Goal: Task Accomplishment & Management: Complete application form

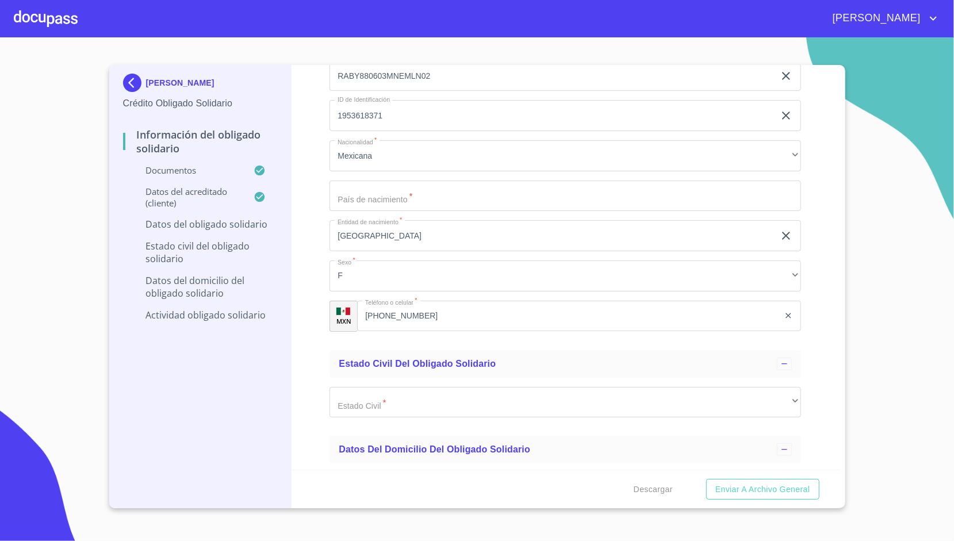
scroll to position [3433, 0]
click at [381, 187] on input "Documento de identificación Obligado Solidario.   *" at bounding box center [564, 195] width 471 height 31
type input "[GEOGRAPHIC_DATA]"
click at [298, 201] on div "Información del Obligado Solidario Documentos Documento de identificación Oblig…" at bounding box center [565, 267] width 548 height 405
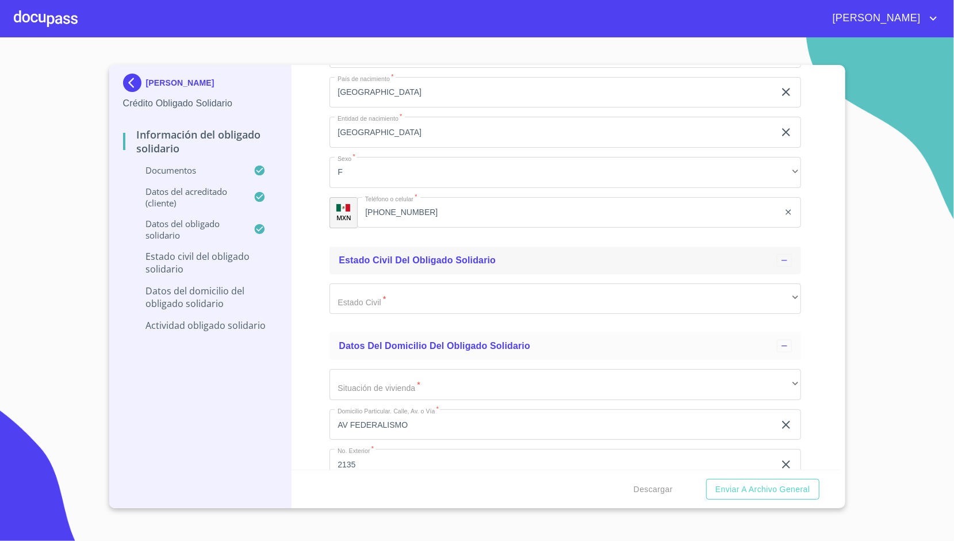
scroll to position [3547, 0]
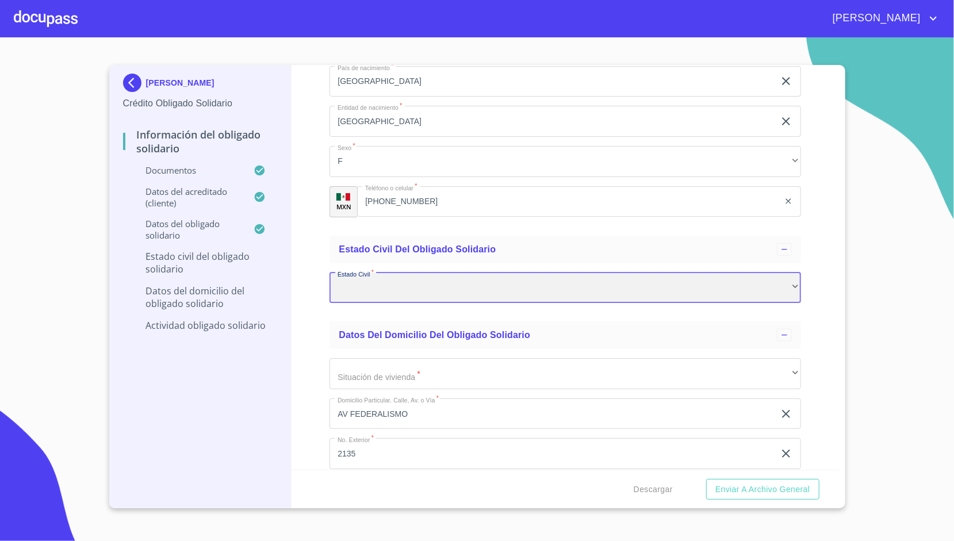
click at [356, 289] on div "​" at bounding box center [564, 288] width 471 height 31
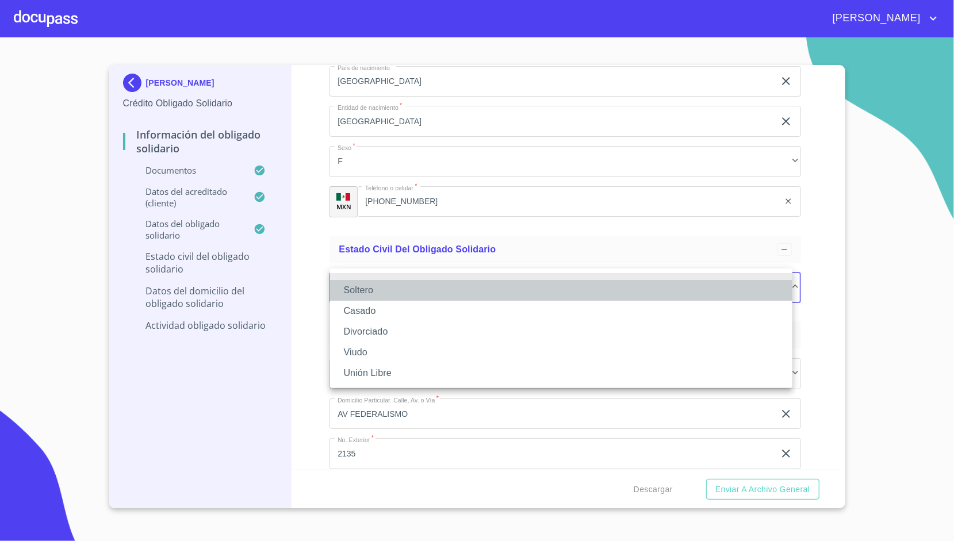
click at [374, 296] on li "Soltero" at bounding box center [561, 290] width 462 height 21
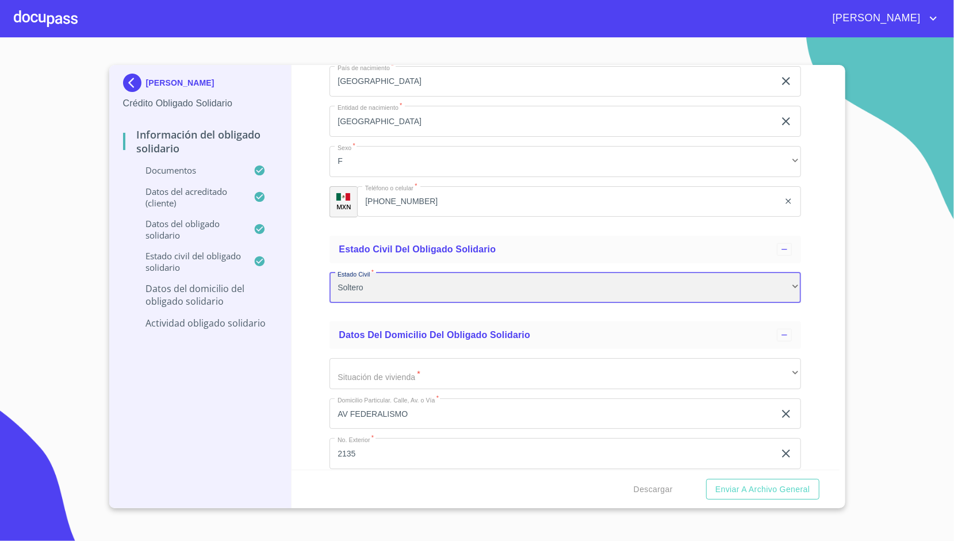
click at [377, 292] on div "Soltero" at bounding box center [564, 288] width 471 height 31
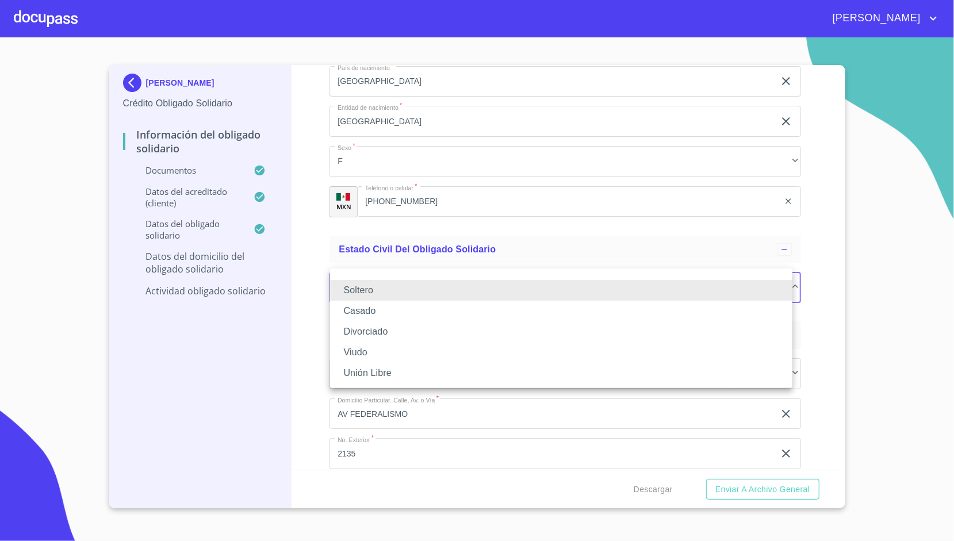
click at [370, 307] on li "Casado" at bounding box center [561, 311] width 462 height 21
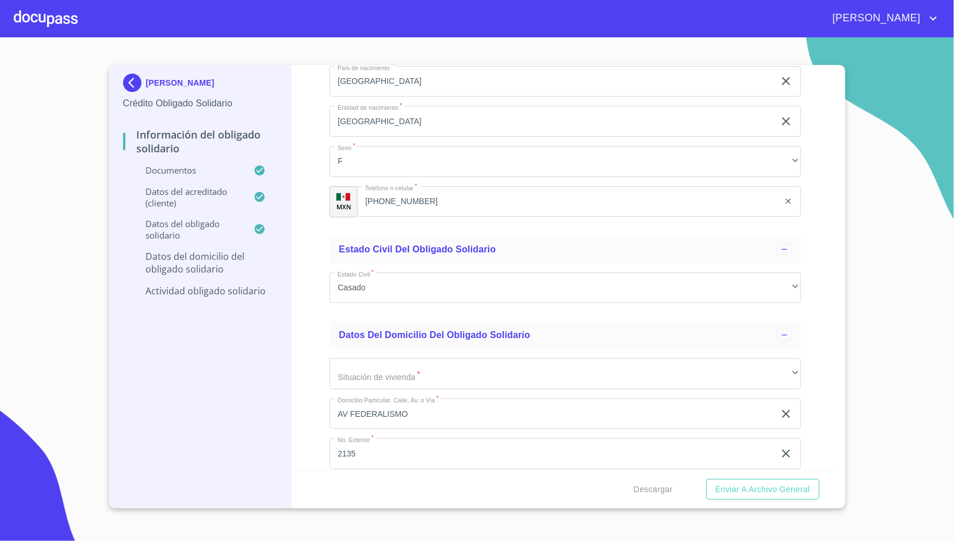
click at [303, 250] on div "Información del Obligado Solidario Documentos Documento de identificación Oblig…" at bounding box center [565, 267] width 548 height 405
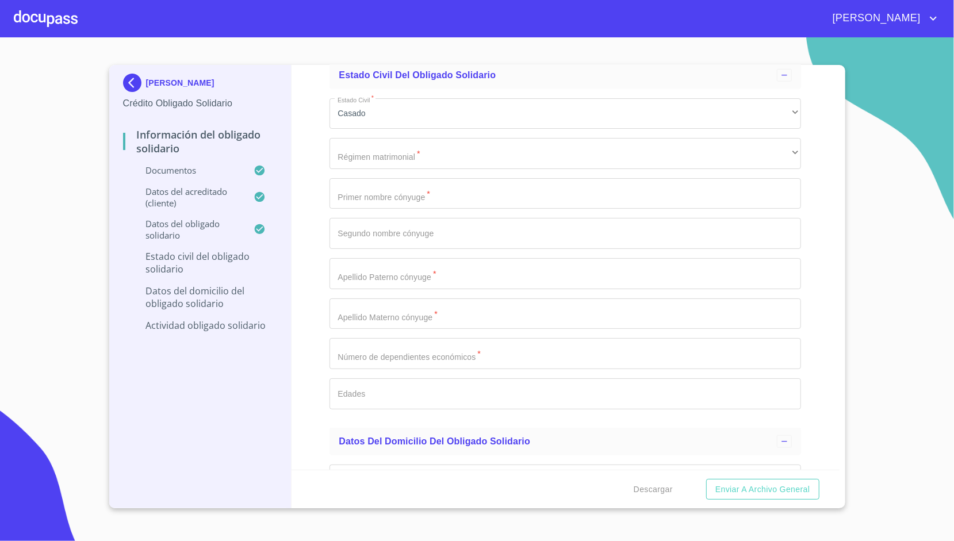
scroll to position [3727, 0]
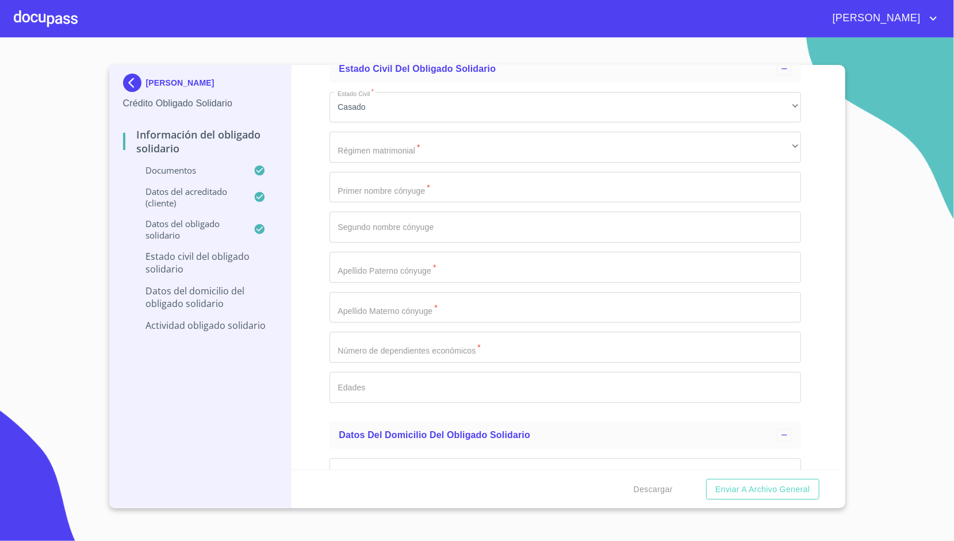
click at [387, 161] on div "Estado Civil   * [DEMOGRAPHIC_DATA] ​ Régimen matrimonial   * ​ ​ Primer nombre…" at bounding box center [564, 247] width 471 height 329
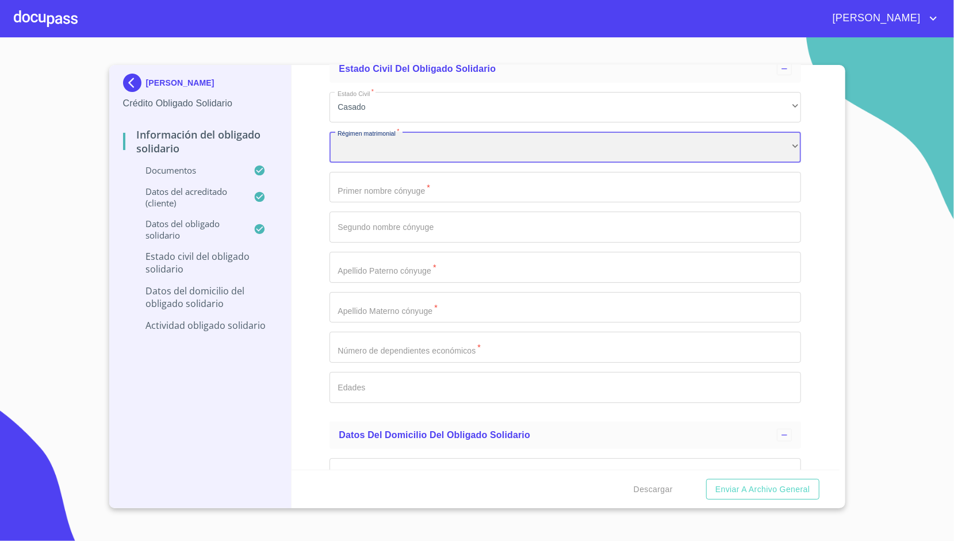
click at [398, 146] on div "​" at bounding box center [564, 147] width 471 height 31
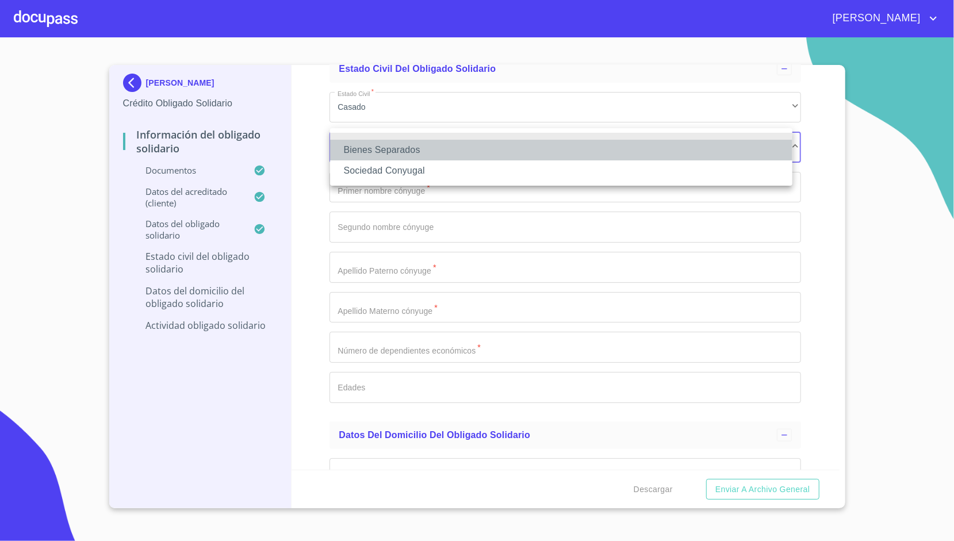
click at [421, 143] on li "Bienes Separados" at bounding box center [561, 150] width 462 height 21
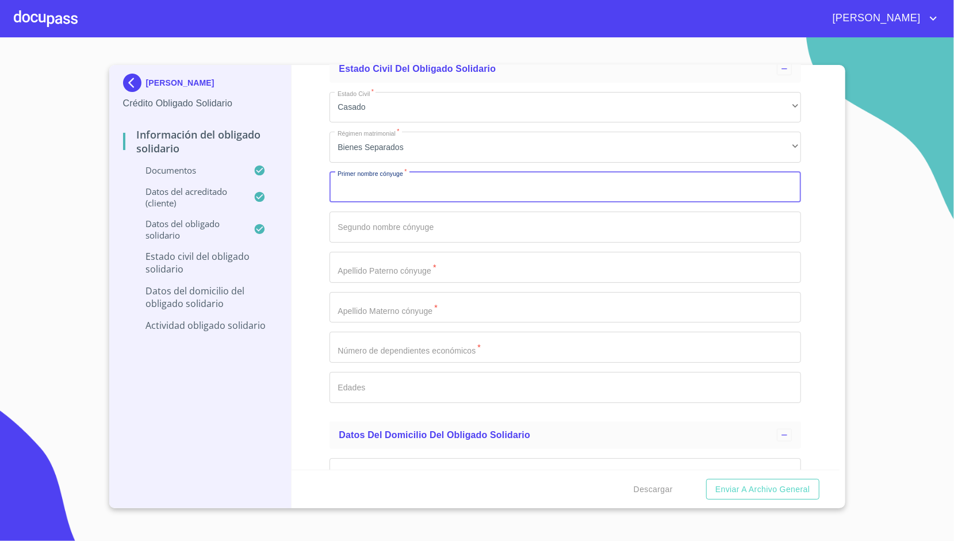
click at [393, 194] on input "Documento de identificación Obligado Solidario.   *" at bounding box center [564, 187] width 471 height 31
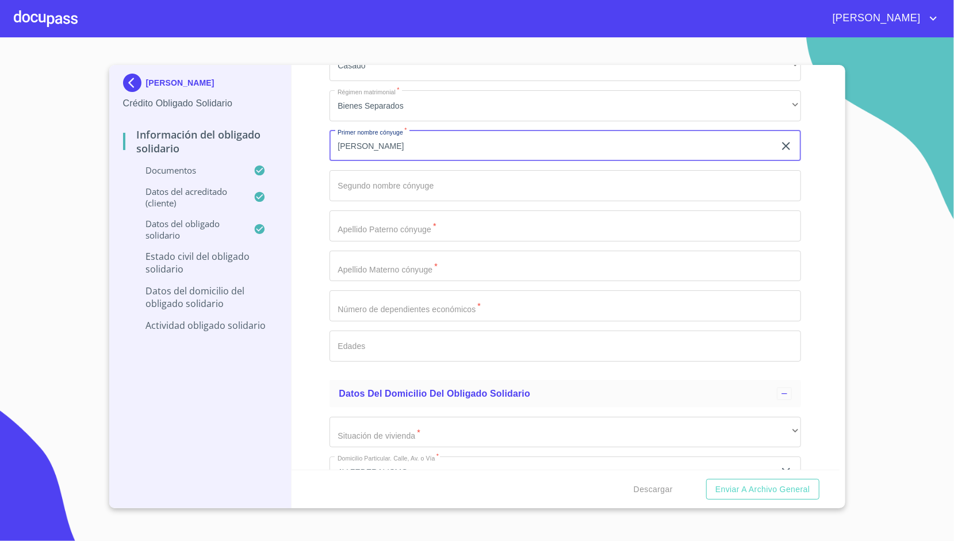
scroll to position [3769, 0]
type input "[PERSON_NAME]"
click at [417, 309] on input "Documento de identificación Obligado Solidario.   *" at bounding box center [564, 305] width 471 height 31
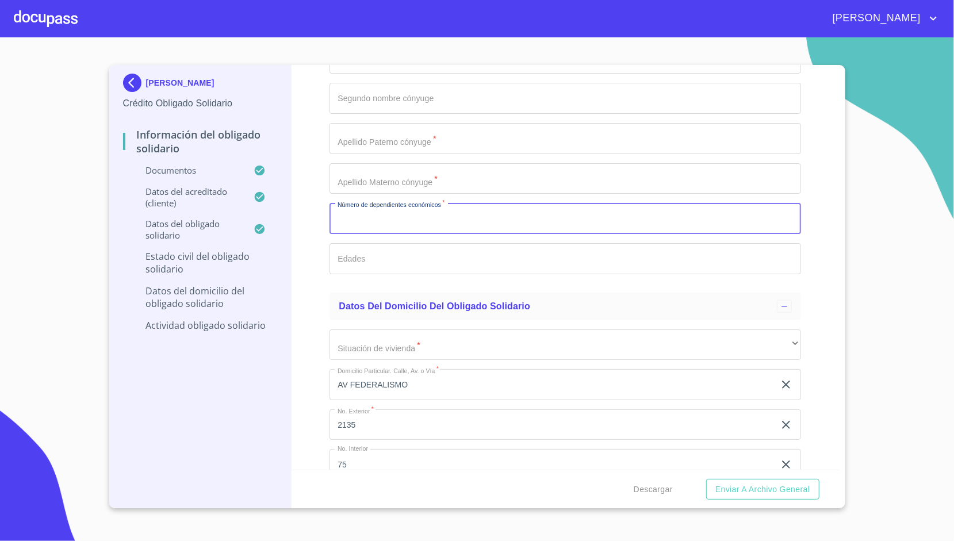
scroll to position [3860, 0]
type input "2"
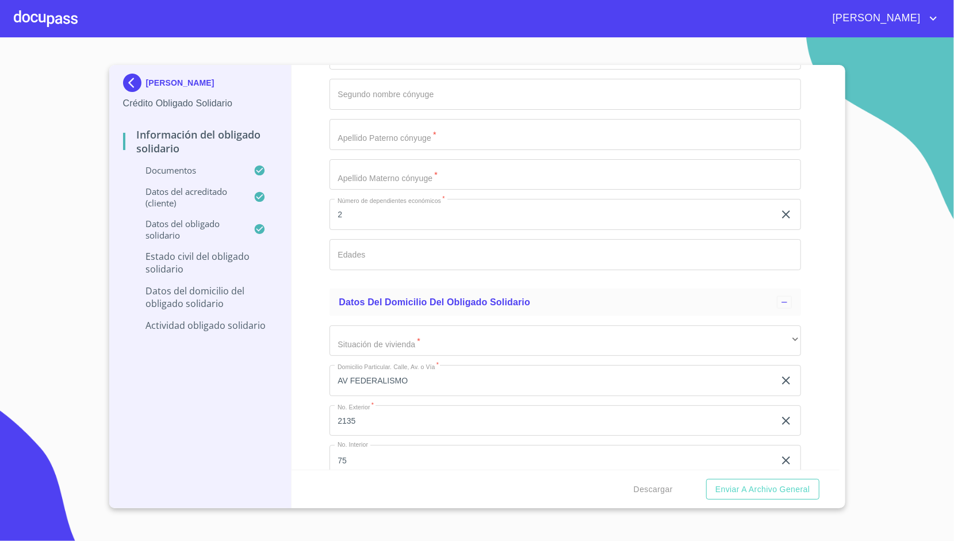
click at [319, 233] on div "Información del Obligado Solidario Documentos Documento de identificación Oblig…" at bounding box center [565, 267] width 548 height 405
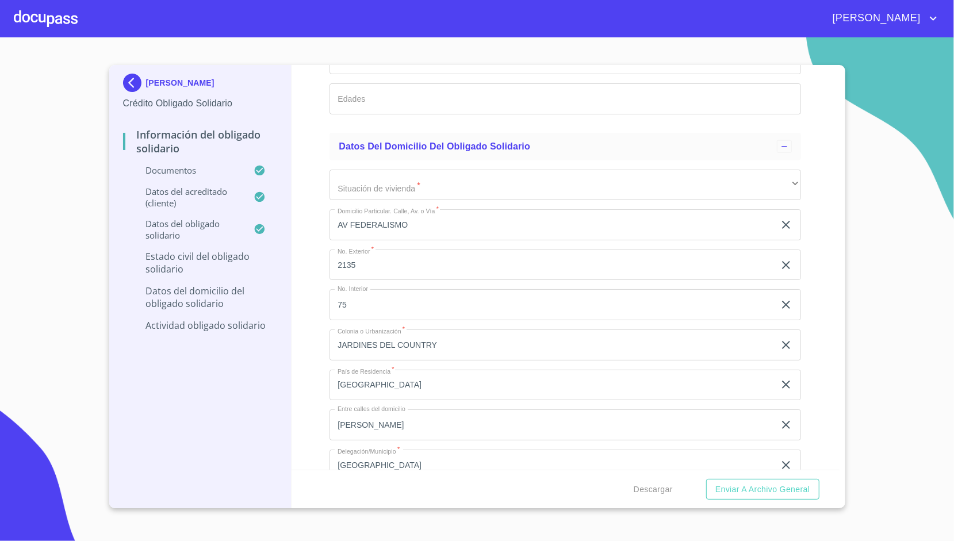
scroll to position [4015, 0]
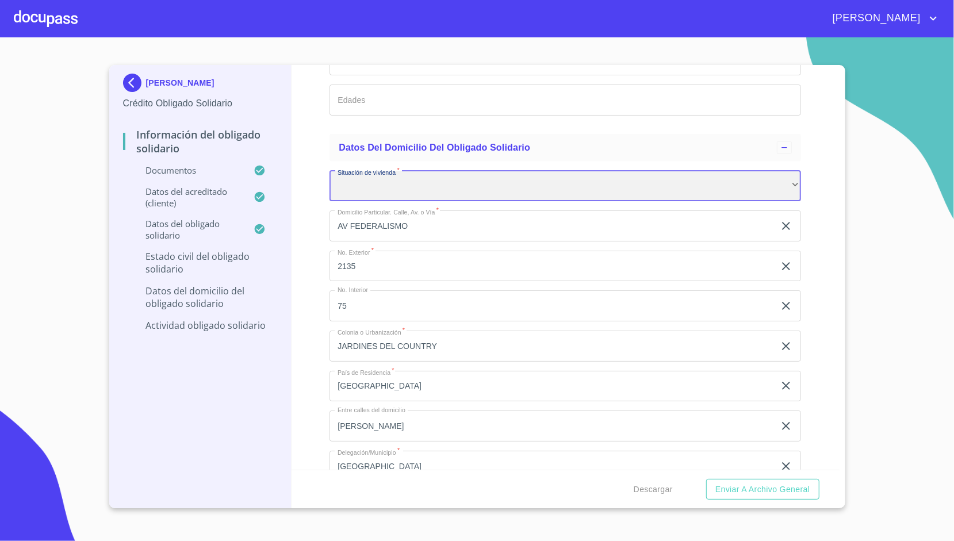
click at [354, 189] on div "​" at bounding box center [564, 186] width 471 height 31
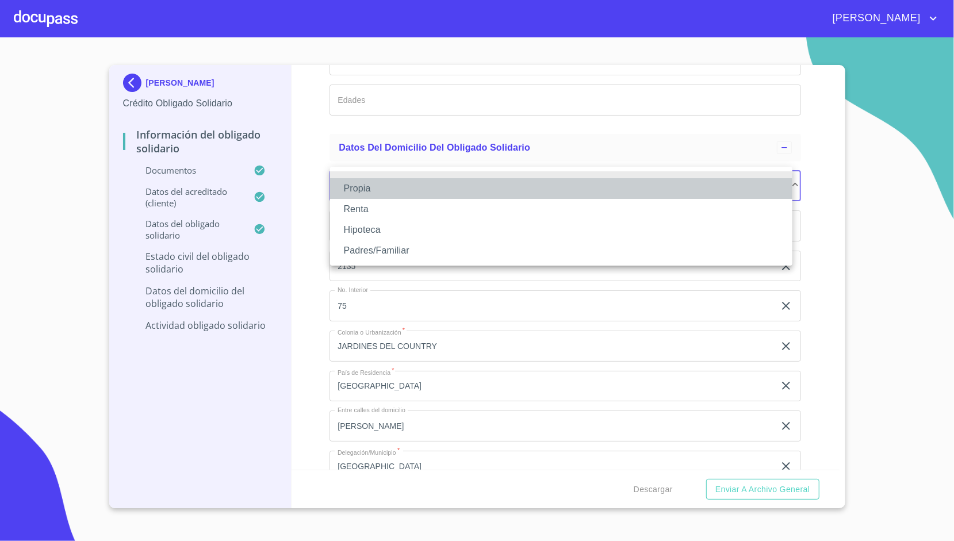
click at [358, 187] on li "Propia" at bounding box center [561, 188] width 462 height 21
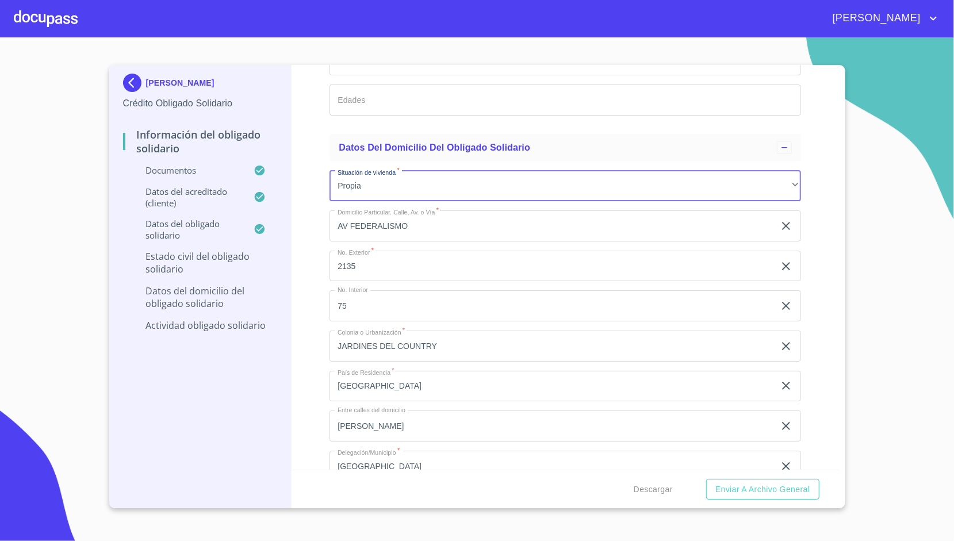
click at [321, 195] on div "Información del Obligado Solidario Documentos Documento de identificación Oblig…" at bounding box center [565, 267] width 548 height 405
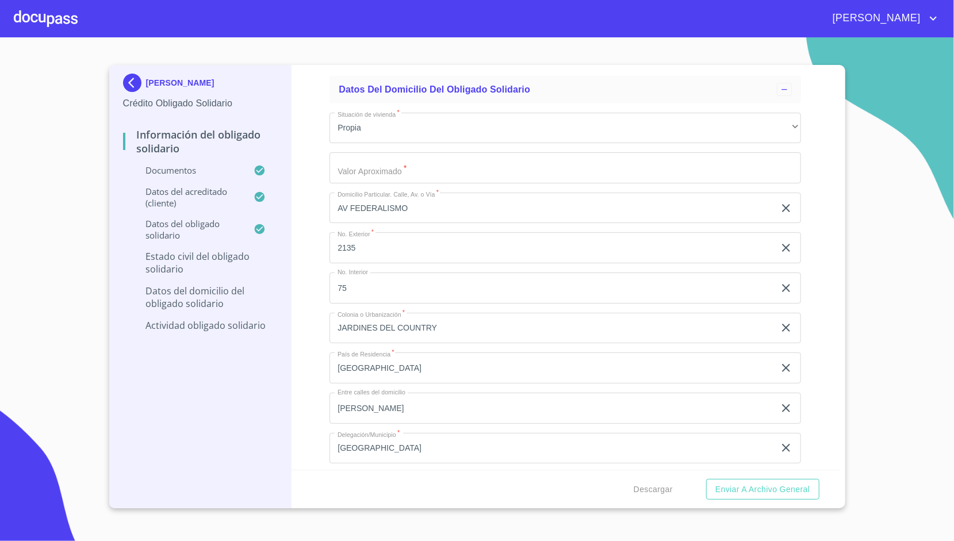
scroll to position [4072, 0]
click at [381, 159] on input "Documento de identificación Obligado Solidario.   *" at bounding box center [564, 168] width 471 height 31
type input "$3,900,000"
click at [300, 175] on div "Información del Obligado Solidario Documentos Documento de identificación Oblig…" at bounding box center [565, 267] width 548 height 405
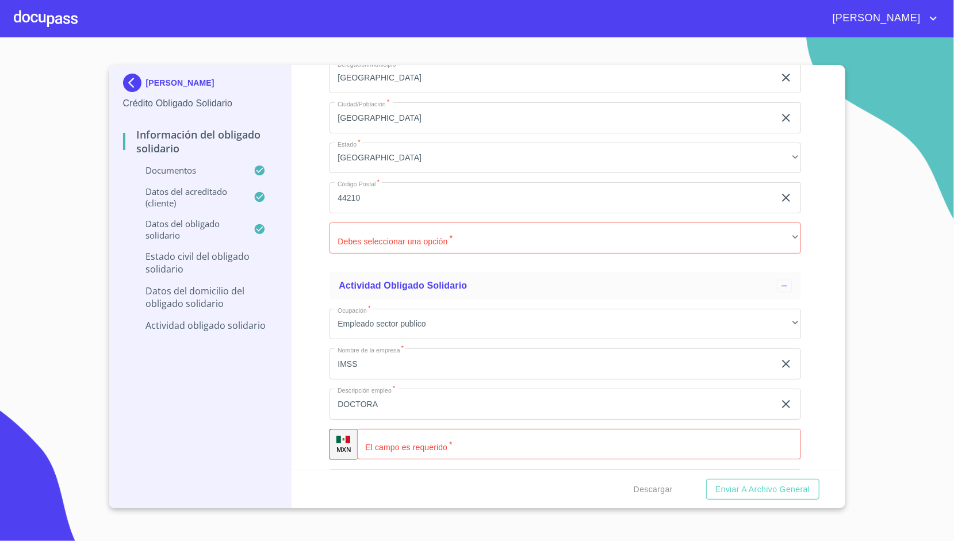
scroll to position [4452, 0]
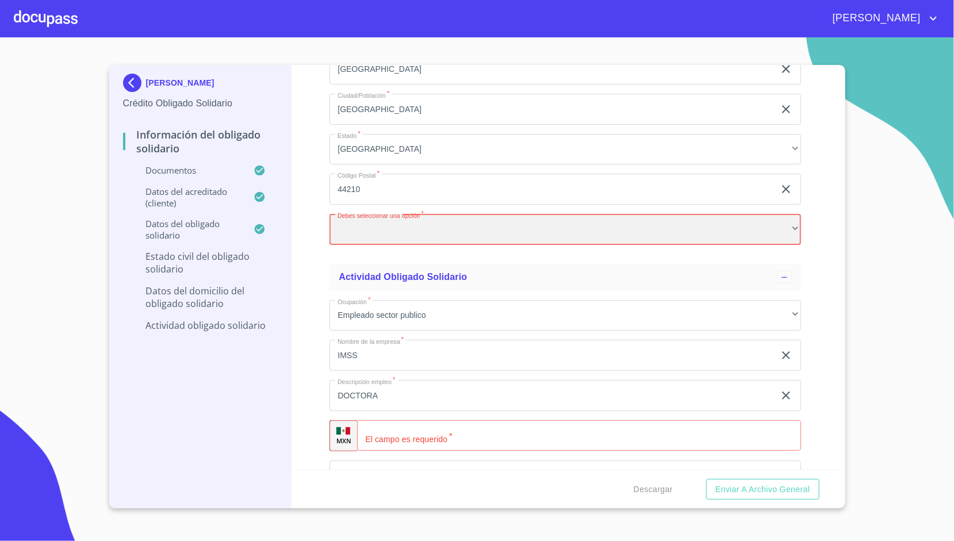
click at [371, 227] on div "​" at bounding box center [564, 229] width 471 height 31
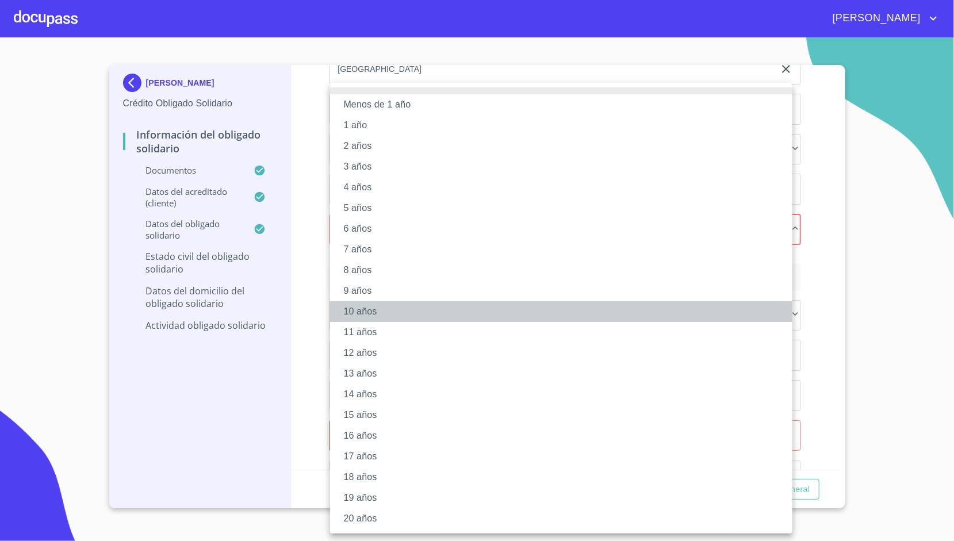
click at [383, 307] on li "10 años" at bounding box center [561, 311] width 462 height 21
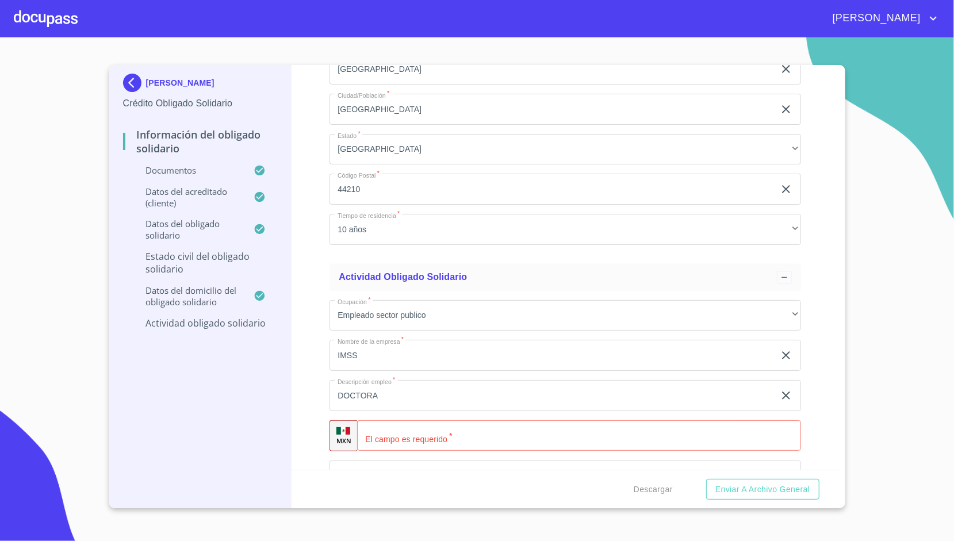
click at [317, 195] on div "Información del Obligado Solidario Documentos Documento de identificación Oblig…" at bounding box center [565, 267] width 548 height 405
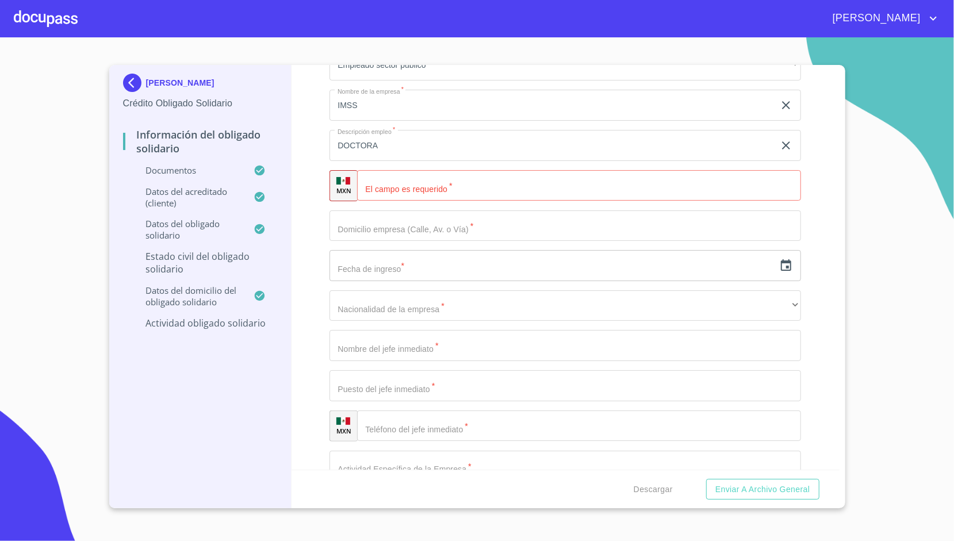
scroll to position [4702, 0]
click at [398, 136] on input "DOCTORA" at bounding box center [551, 144] width 445 height 31
click at [303, 151] on div "Información del Obligado Solidario Documentos Documento de identificación Oblig…" at bounding box center [565, 267] width 548 height 405
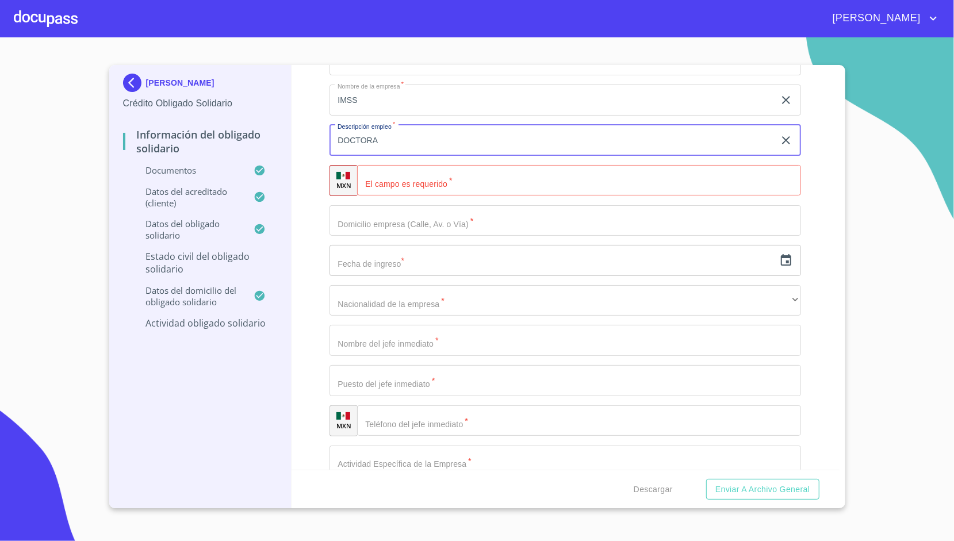
click at [390, 131] on input "DOCTORA" at bounding box center [551, 140] width 445 height 31
type input "MEDICO"
click at [293, 197] on div "Información del Obligado Solidario Documentos Documento de identificación Oblig…" at bounding box center [565, 267] width 548 height 405
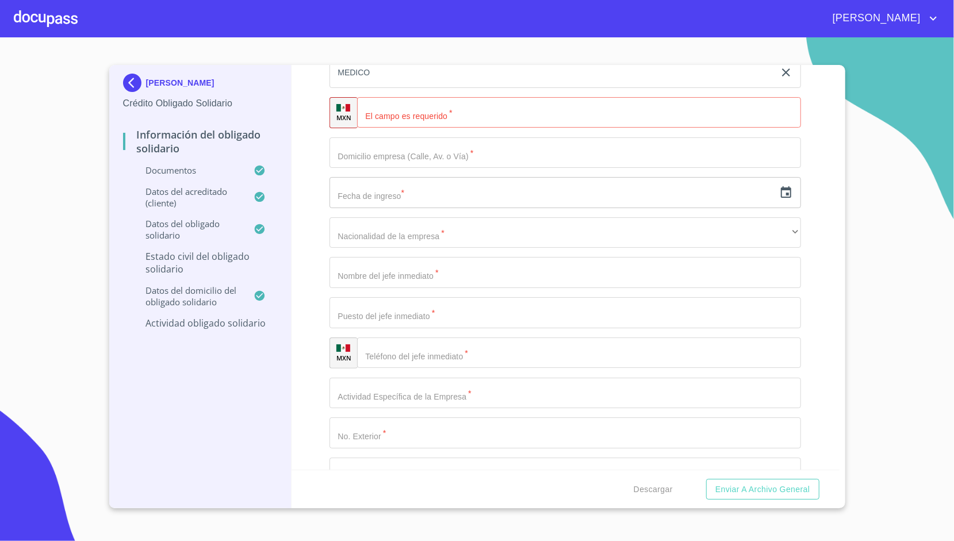
scroll to position [4775, 0]
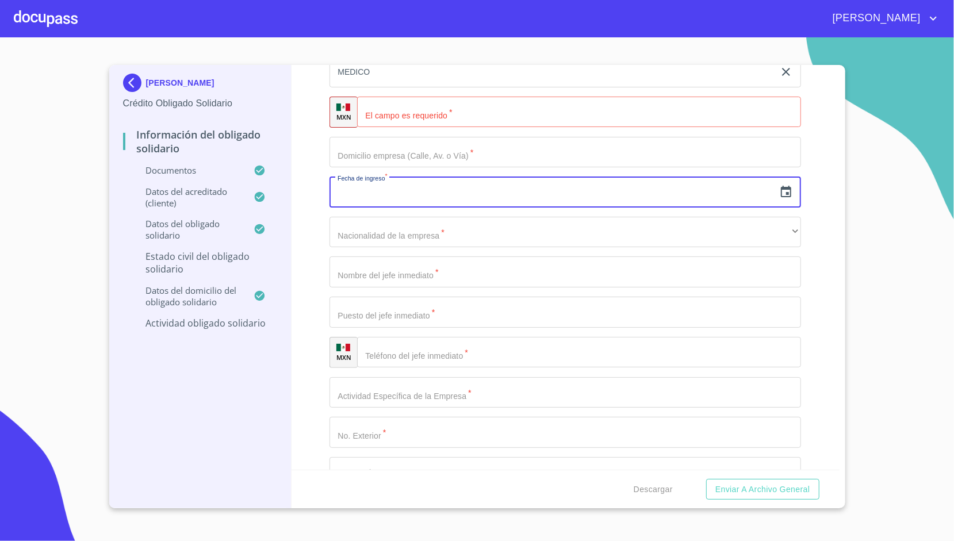
click at [397, 189] on input "text" at bounding box center [551, 192] width 445 height 31
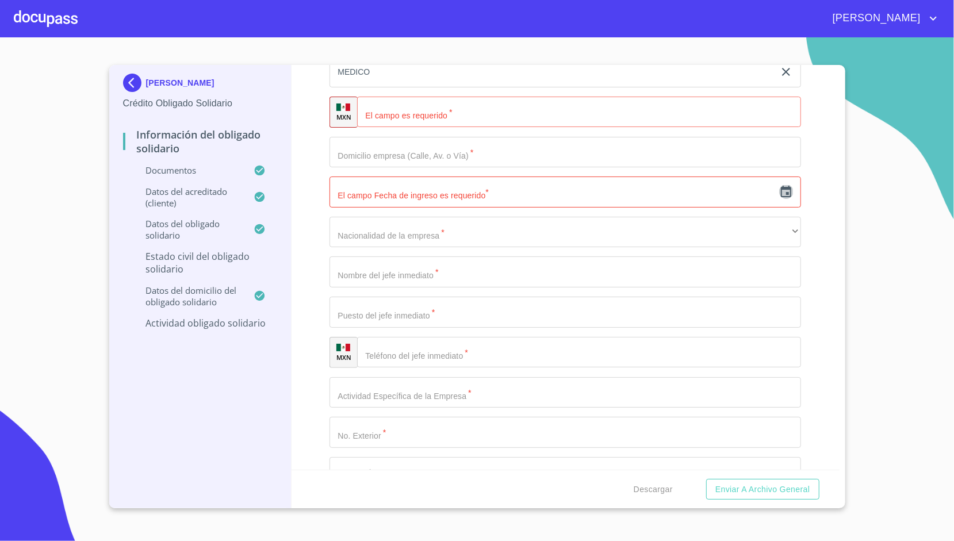
click at [782, 187] on icon "button" at bounding box center [786, 191] width 10 height 11
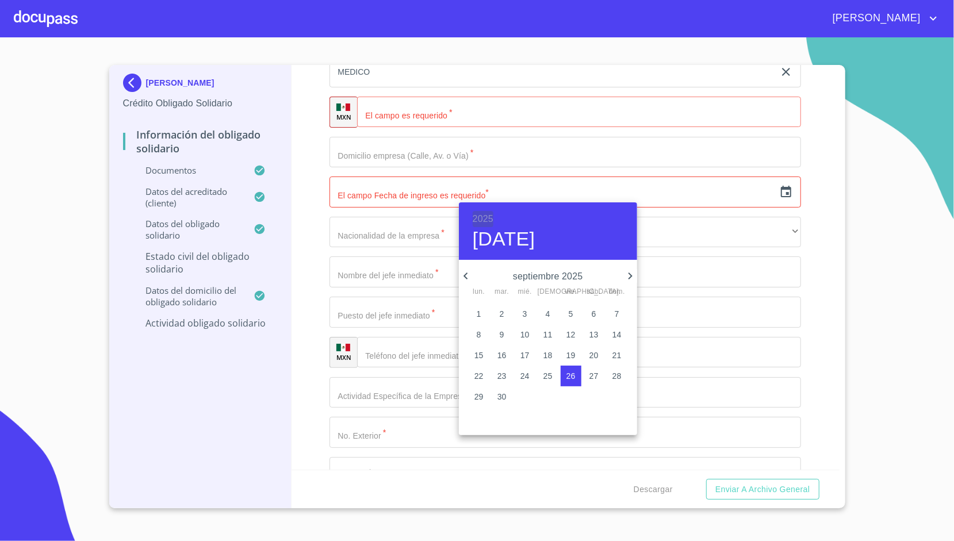
click at [493, 219] on h6 "2025" at bounding box center [483, 219] width 21 height 16
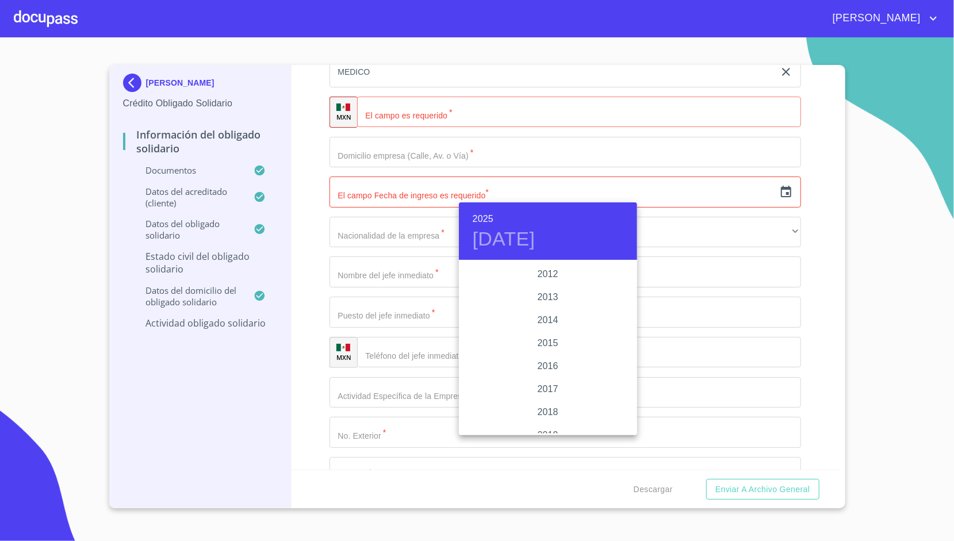
scroll to position [2000, 0]
click at [546, 368] on div "2016" at bounding box center [548, 365] width 178 height 23
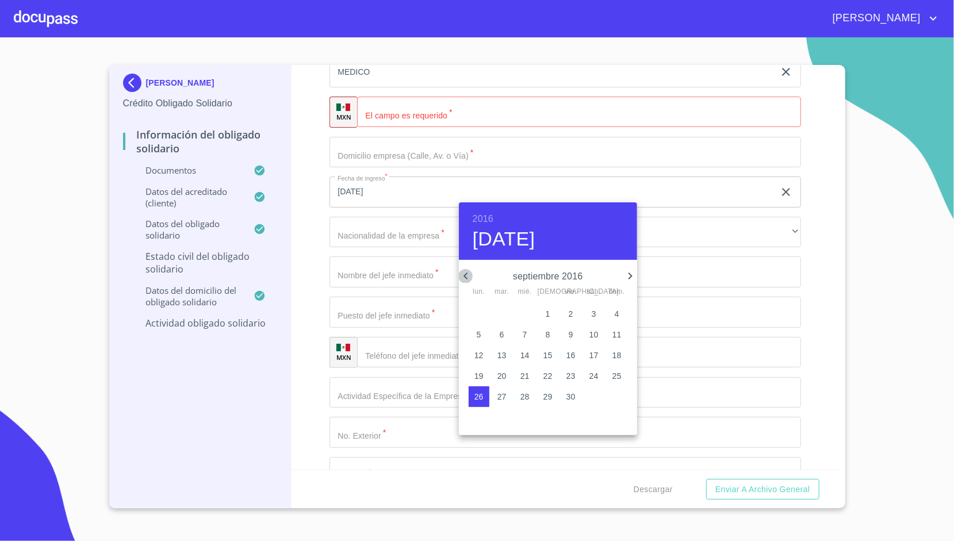
click at [459, 270] on icon "button" at bounding box center [466, 276] width 14 height 14
click at [462, 271] on icon "button" at bounding box center [466, 276] width 14 height 14
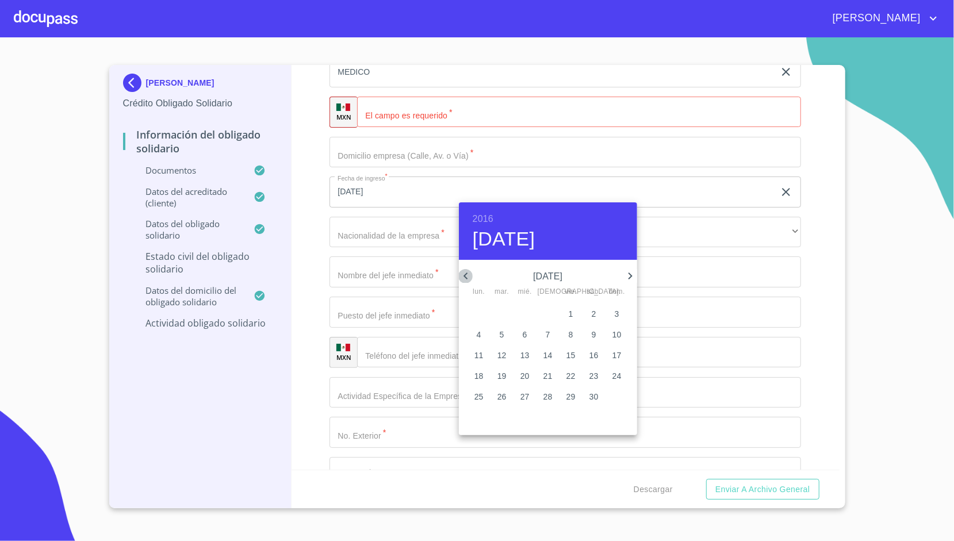
click at [462, 271] on icon "button" at bounding box center [466, 276] width 14 height 14
click at [500, 309] on p "1" at bounding box center [502, 313] width 5 height 11
type input "[DATE]"
click at [304, 218] on div at bounding box center [477, 270] width 954 height 541
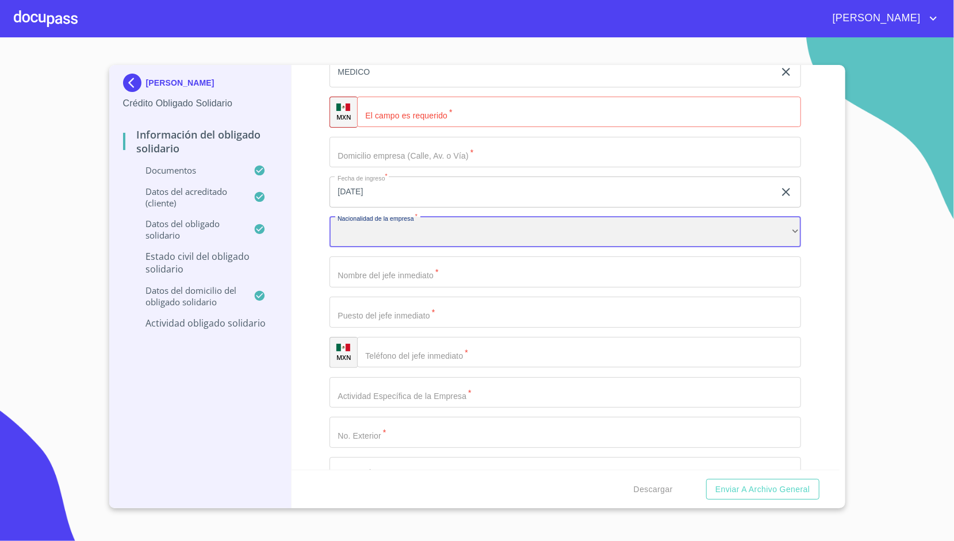
click at [360, 225] on div "​" at bounding box center [564, 232] width 471 height 31
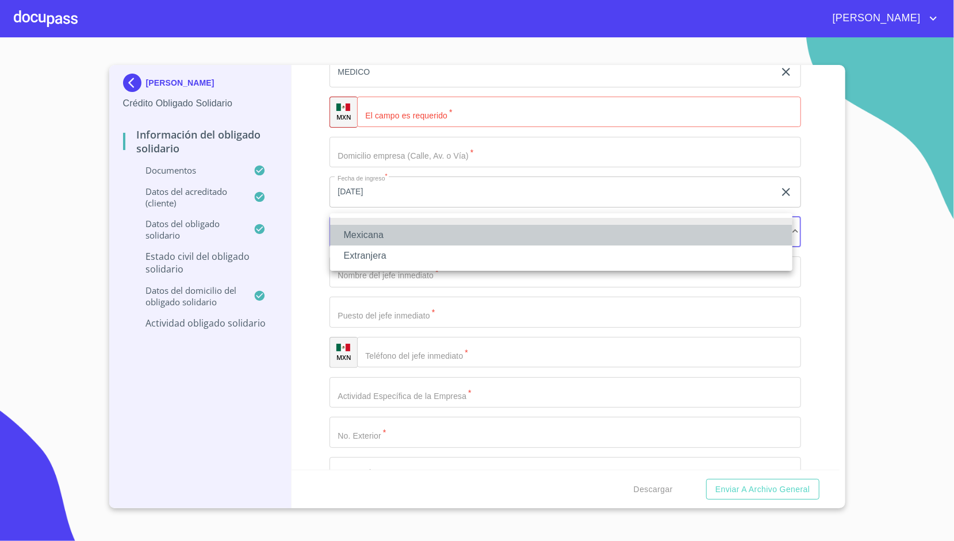
click at [378, 234] on li "Mexicana" at bounding box center [561, 235] width 462 height 21
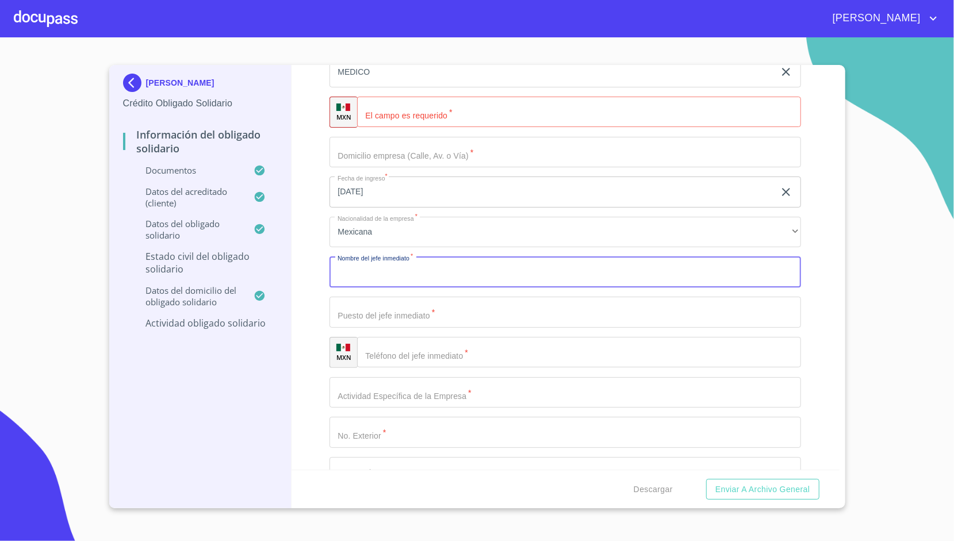
click at [396, 266] on input "Documento de identificación Obligado Solidario.   *" at bounding box center [564, 271] width 471 height 31
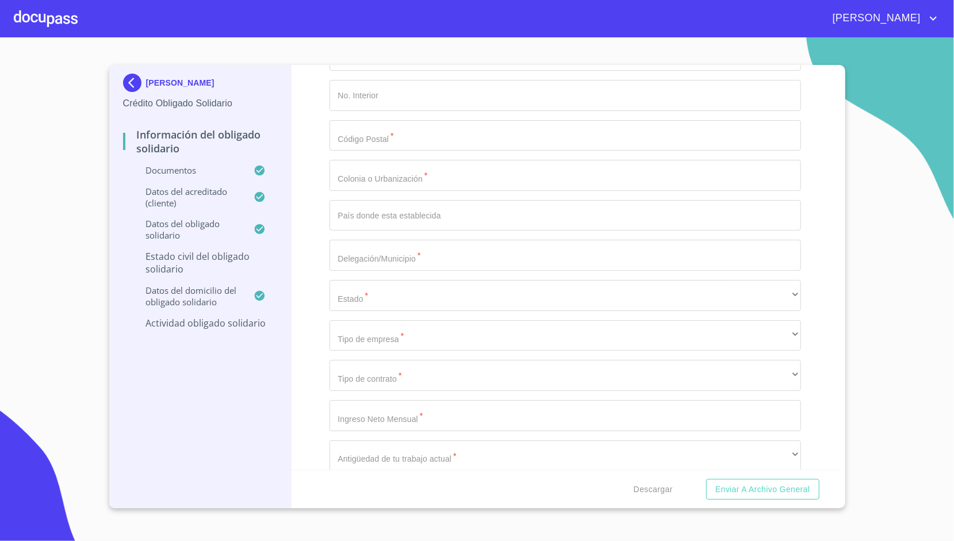
scroll to position [5162, 0]
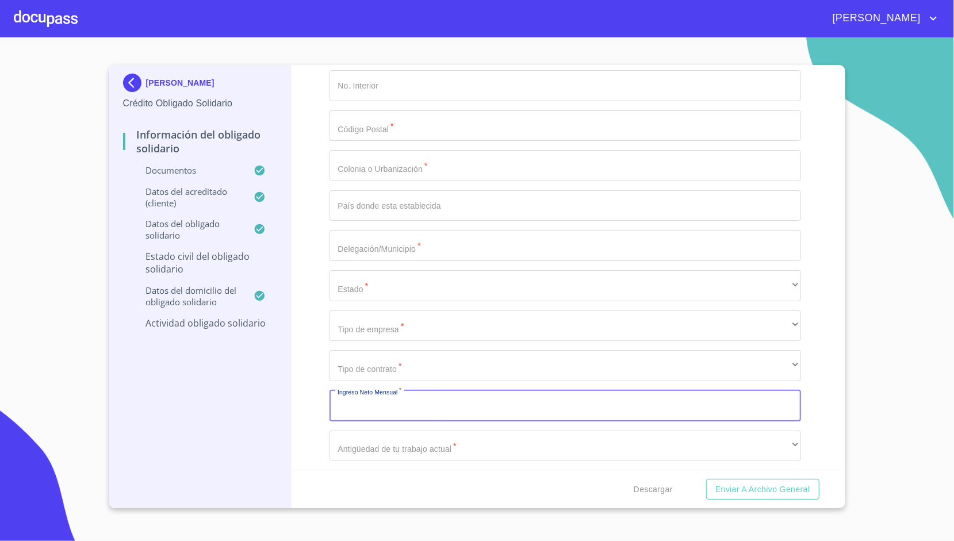
click at [365, 393] on input "Documento de identificación Obligado Solidario.   *" at bounding box center [564, 405] width 471 height 31
click at [327, 347] on div "Información del Obligado Solidario Documentos Documento de identificación Oblig…" at bounding box center [565, 267] width 548 height 405
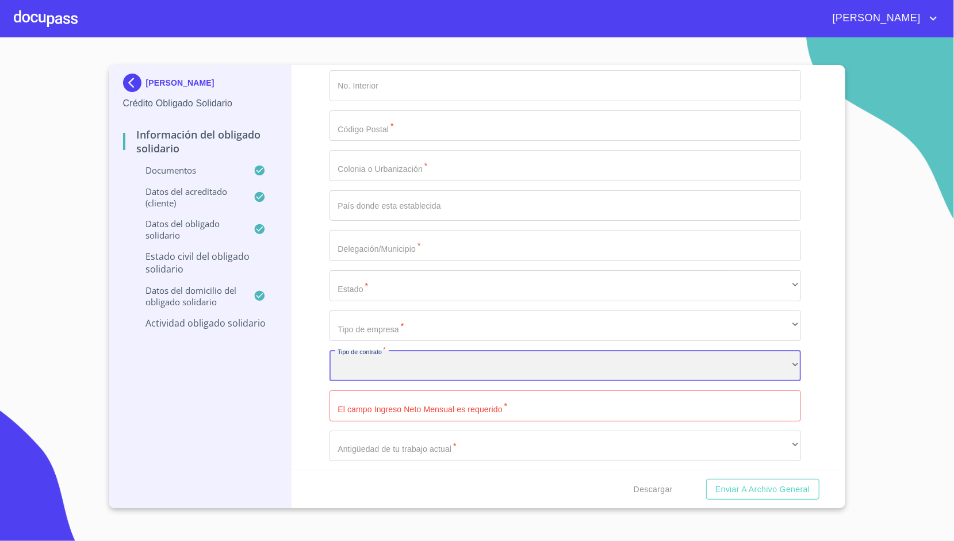
click at [367, 363] on div "​" at bounding box center [564, 365] width 471 height 31
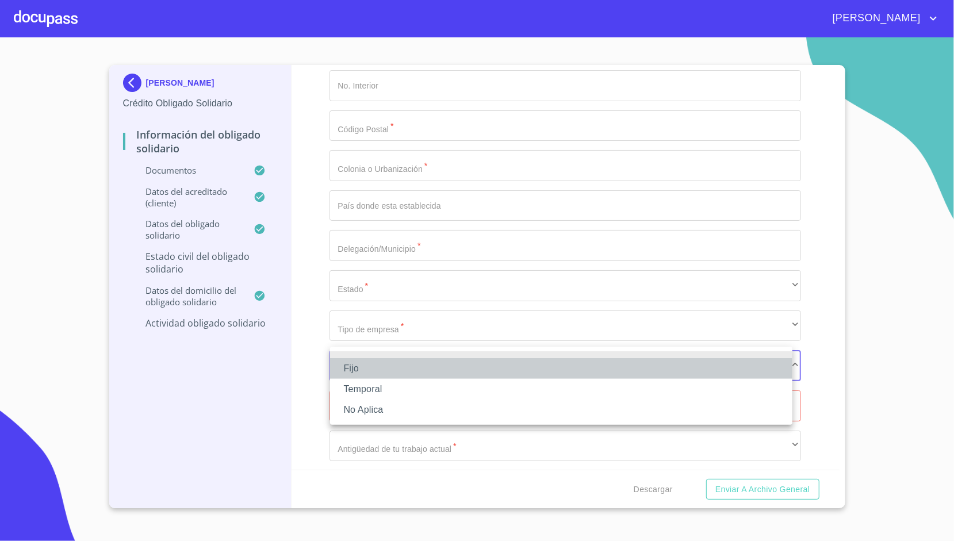
click at [386, 368] on li "Fijo" at bounding box center [561, 368] width 462 height 21
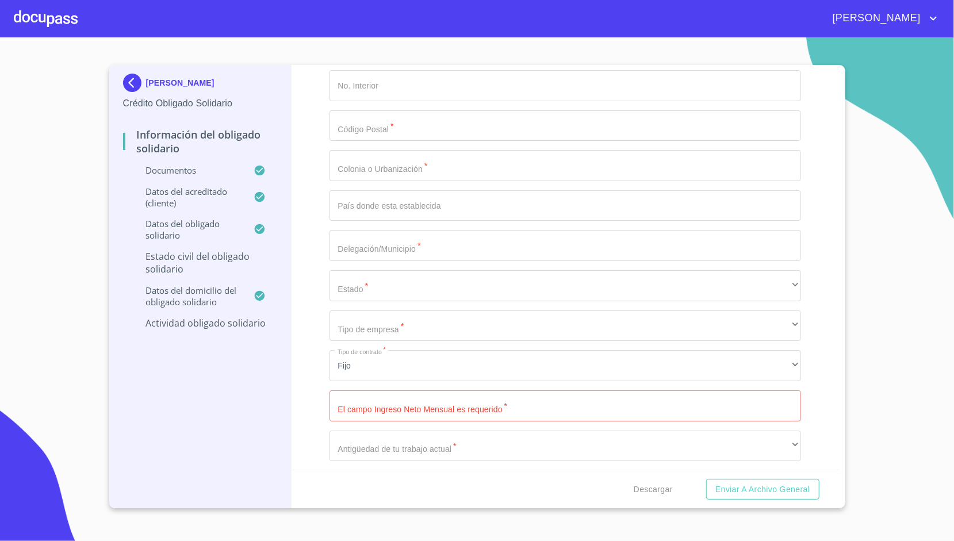
click at [306, 323] on div "Información del Obligado Solidario Documentos Documento de identificación Oblig…" at bounding box center [565, 267] width 548 height 405
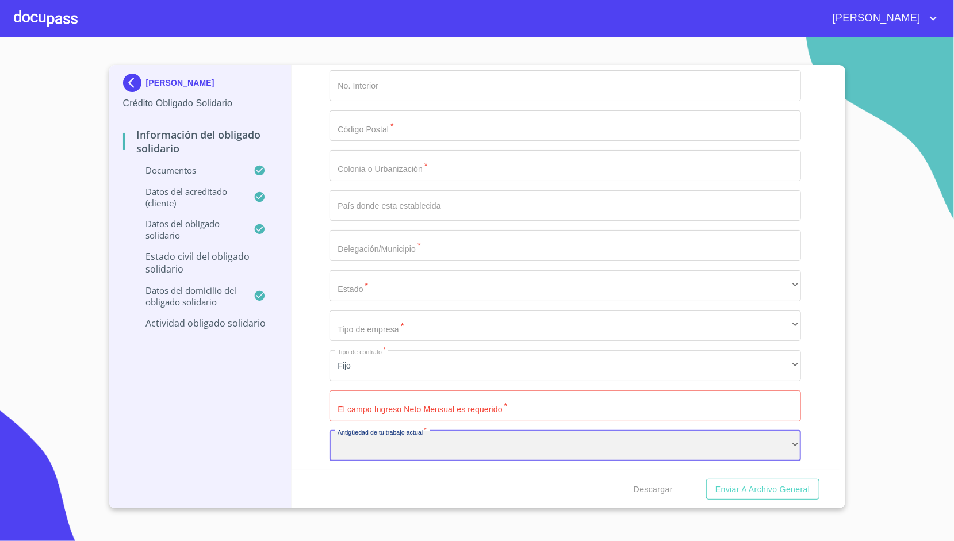
click at [363, 433] on div "​" at bounding box center [564, 446] width 471 height 31
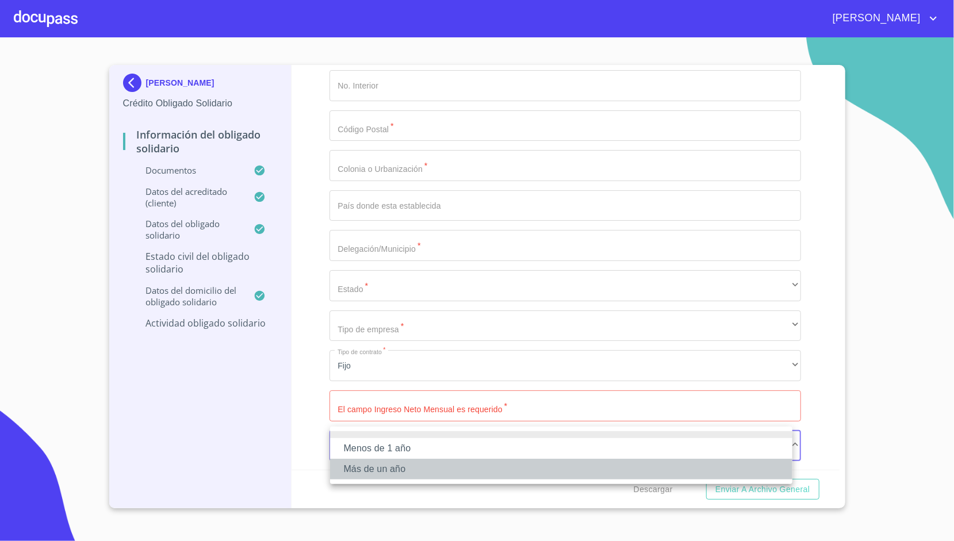
click at [382, 470] on li "Más de un año" at bounding box center [561, 469] width 462 height 21
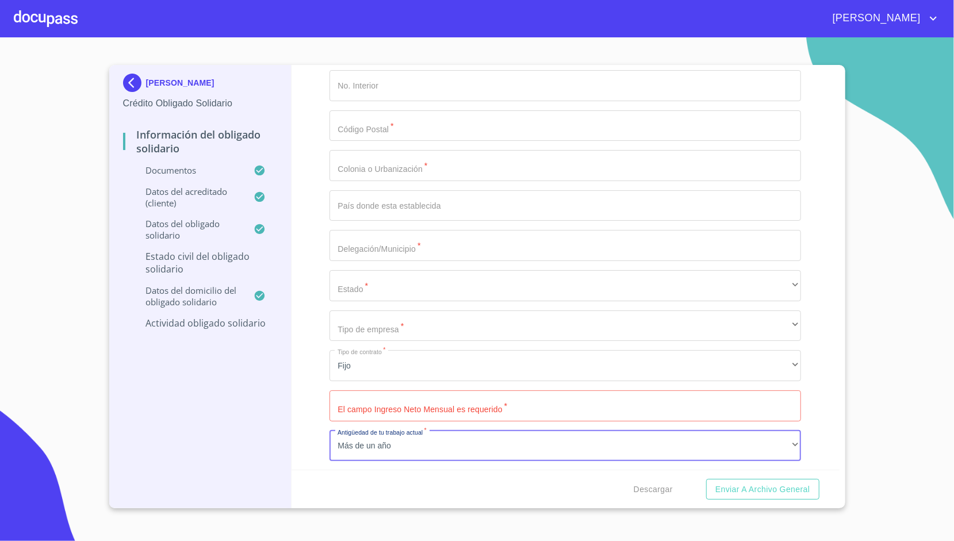
click at [314, 373] on div "Información del Obligado Solidario Documentos Documento de identificación Oblig…" at bounding box center [565, 267] width 548 height 405
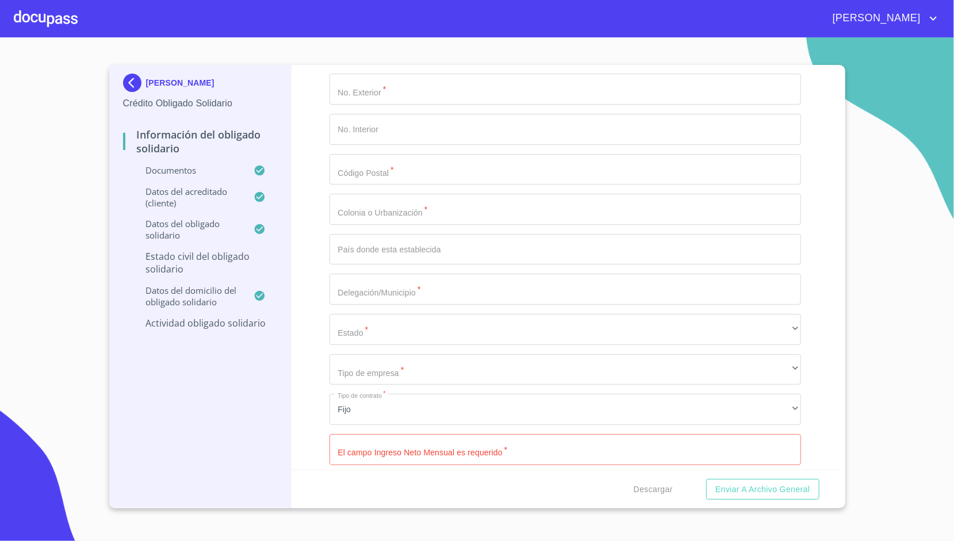
scroll to position [5118, 0]
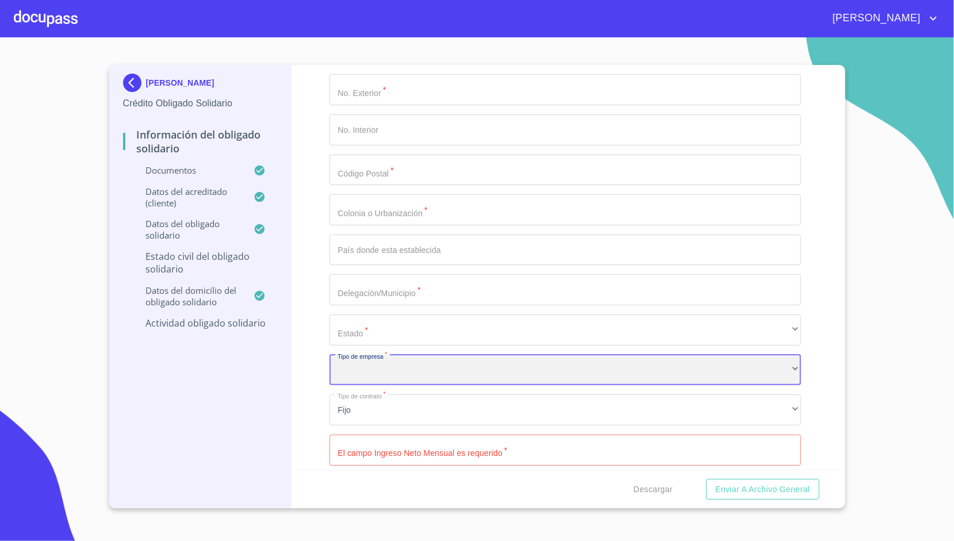
click at [369, 370] on div "​" at bounding box center [564, 370] width 471 height 31
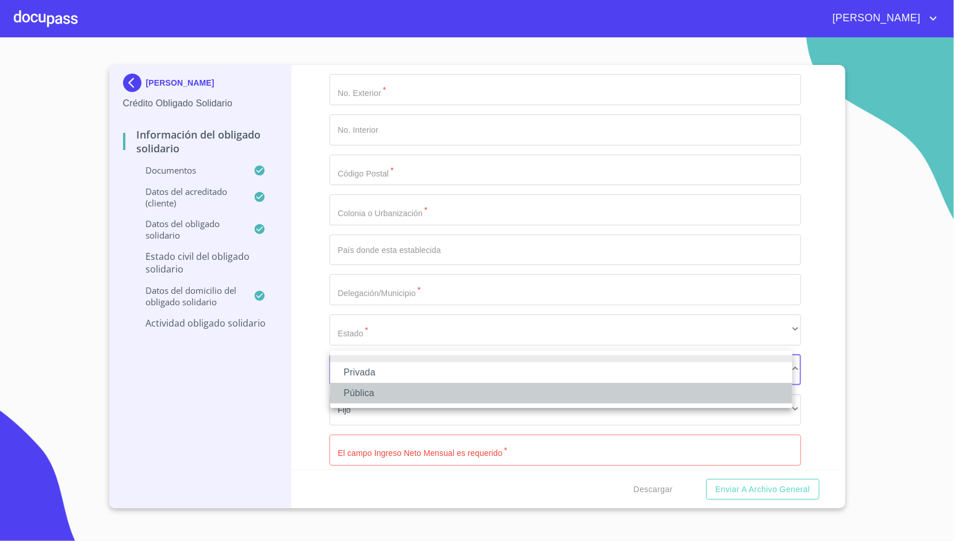
click at [370, 394] on li "Pública" at bounding box center [561, 393] width 462 height 21
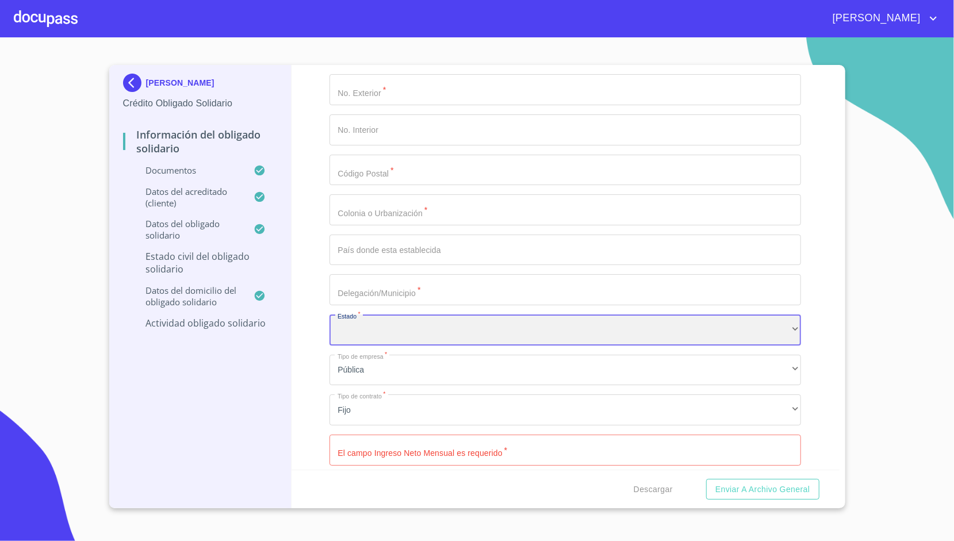
click at [345, 317] on div "​" at bounding box center [564, 329] width 471 height 31
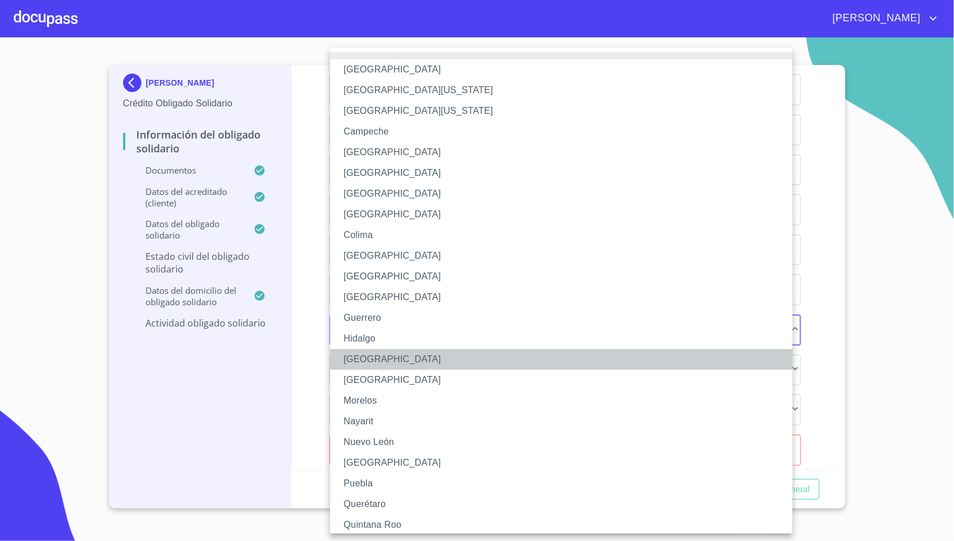
click at [362, 363] on li "[GEOGRAPHIC_DATA]" at bounding box center [565, 359] width 471 height 21
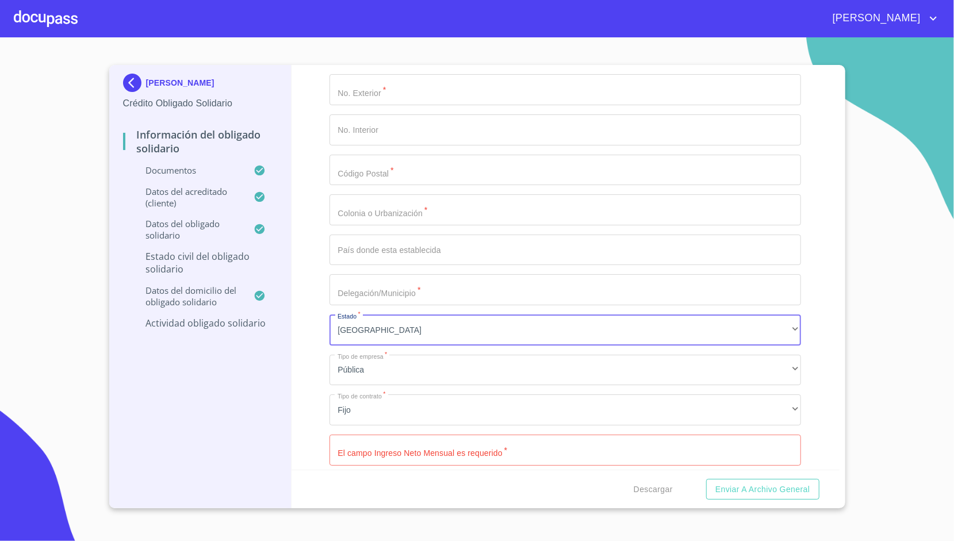
click at [318, 263] on div "Información del Obligado Solidario Documentos Documento de identificación Oblig…" at bounding box center [565, 267] width 548 height 405
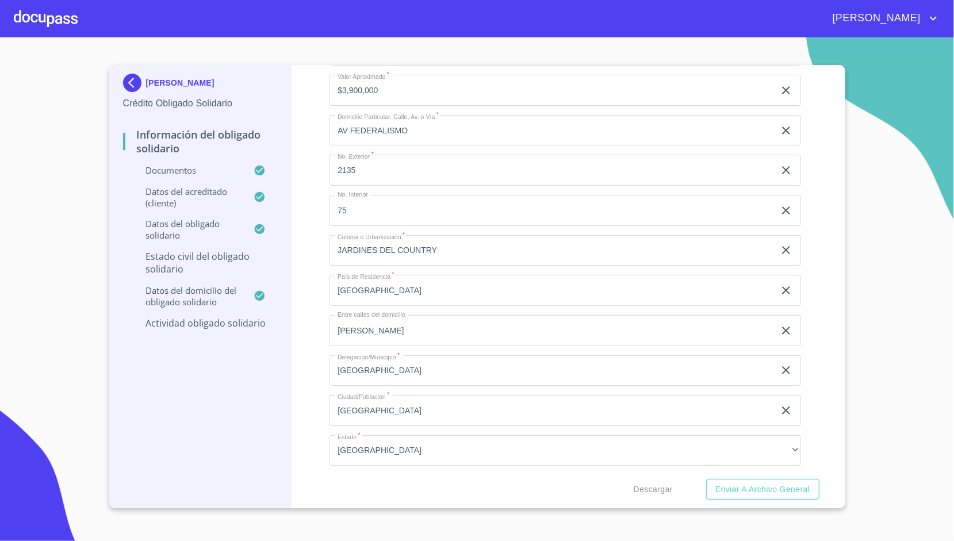
scroll to position [4150, 0]
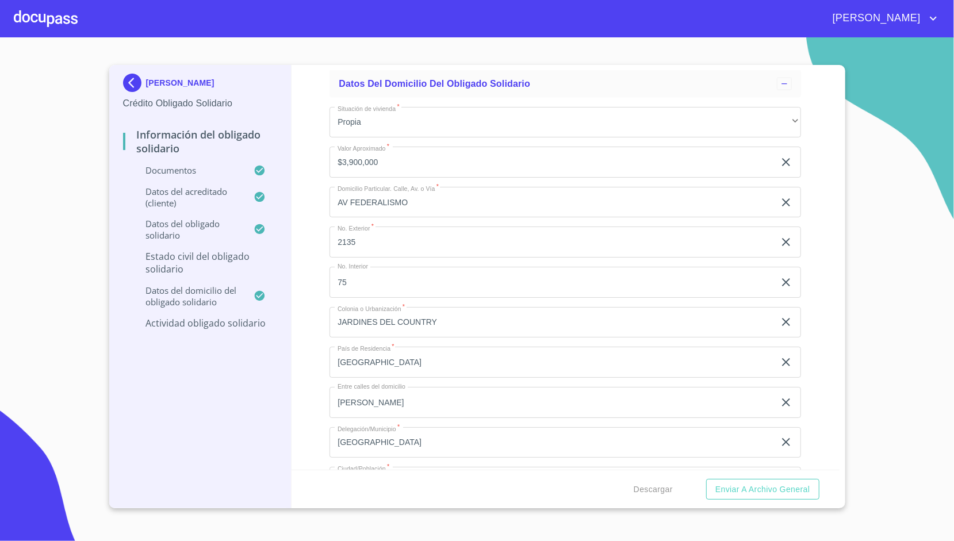
click at [217, 263] on p "Estado civil del obligado solidario" at bounding box center [200, 262] width 155 height 25
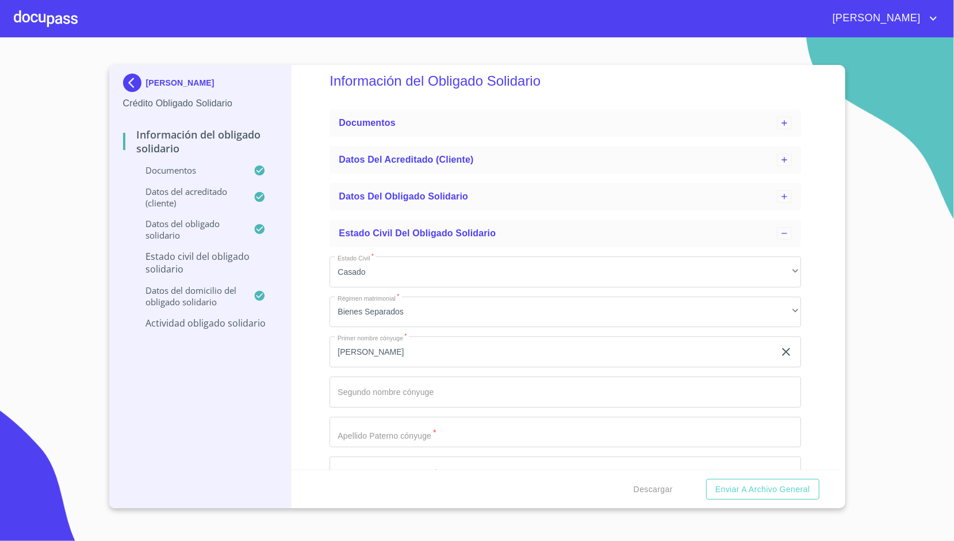
scroll to position [0, 0]
